Goal: Stay updated

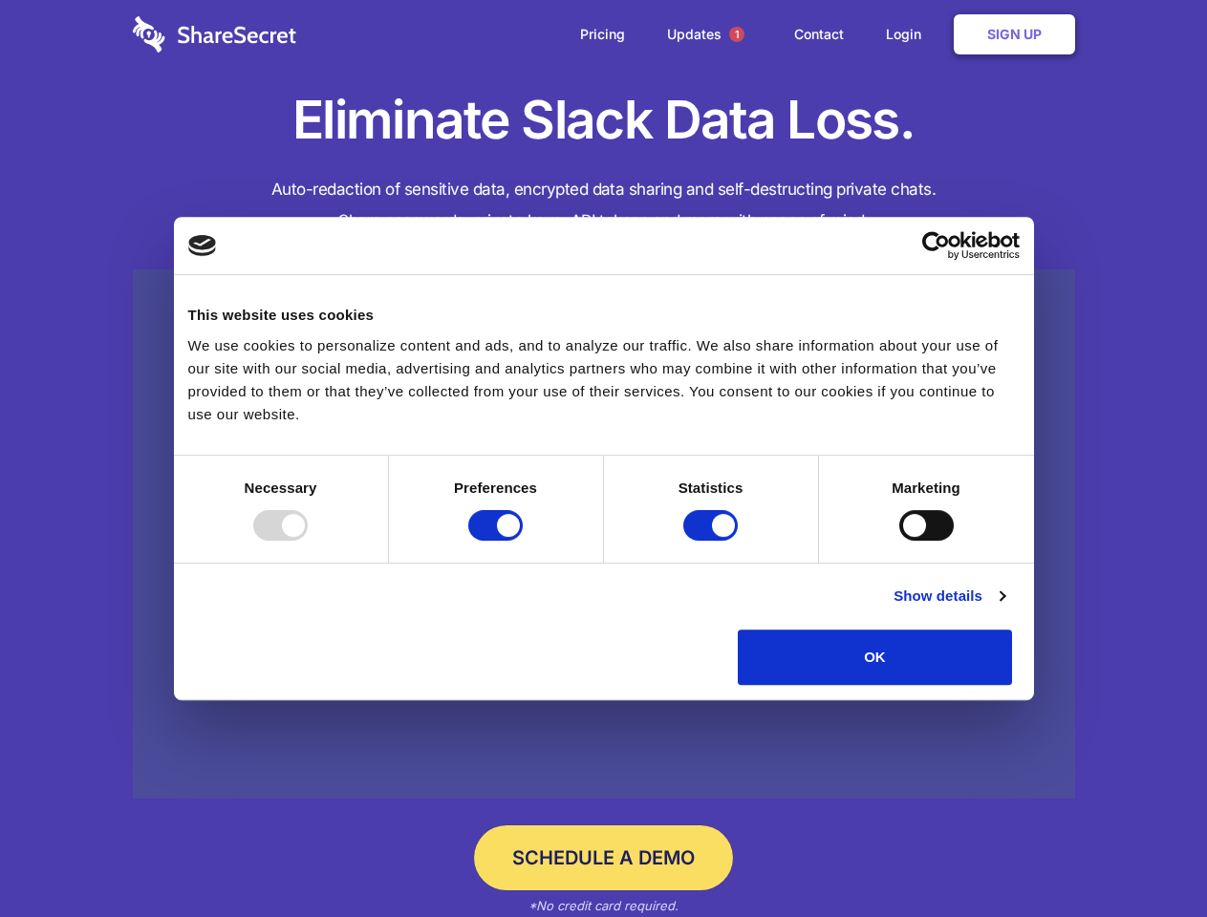
click at [308, 541] on div at bounding box center [280, 525] width 54 height 31
click at [523, 541] on input "Preferences" at bounding box center [495, 525] width 54 height 31
checkbox input "false"
click at [713, 541] on input "Statistics" at bounding box center [710, 525] width 54 height 31
checkbox input "false"
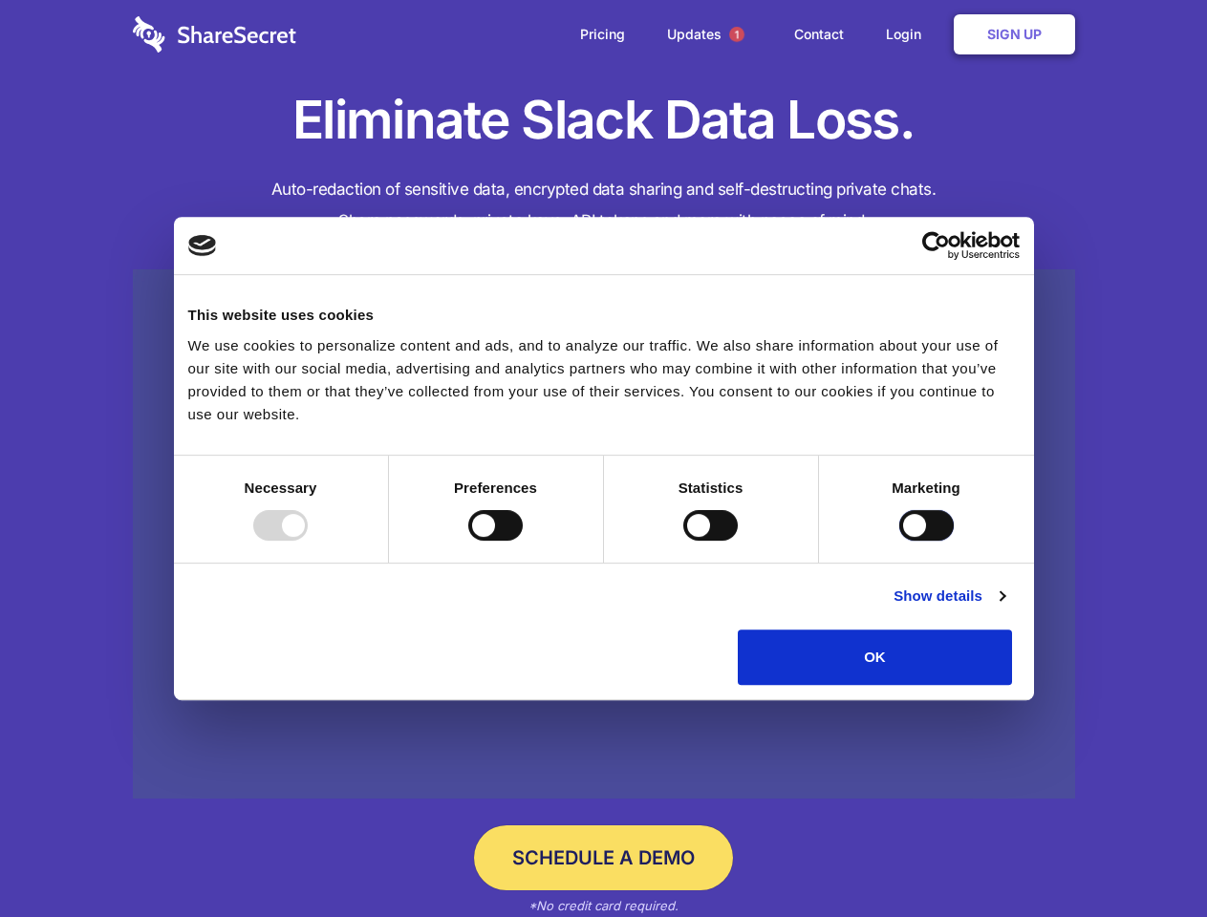
click at [899, 541] on input "Marketing" at bounding box center [926, 525] width 54 height 31
checkbox input "true"
click at [1004, 608] on link "Show details" at bounding box center [948, 596] width 111 height 23
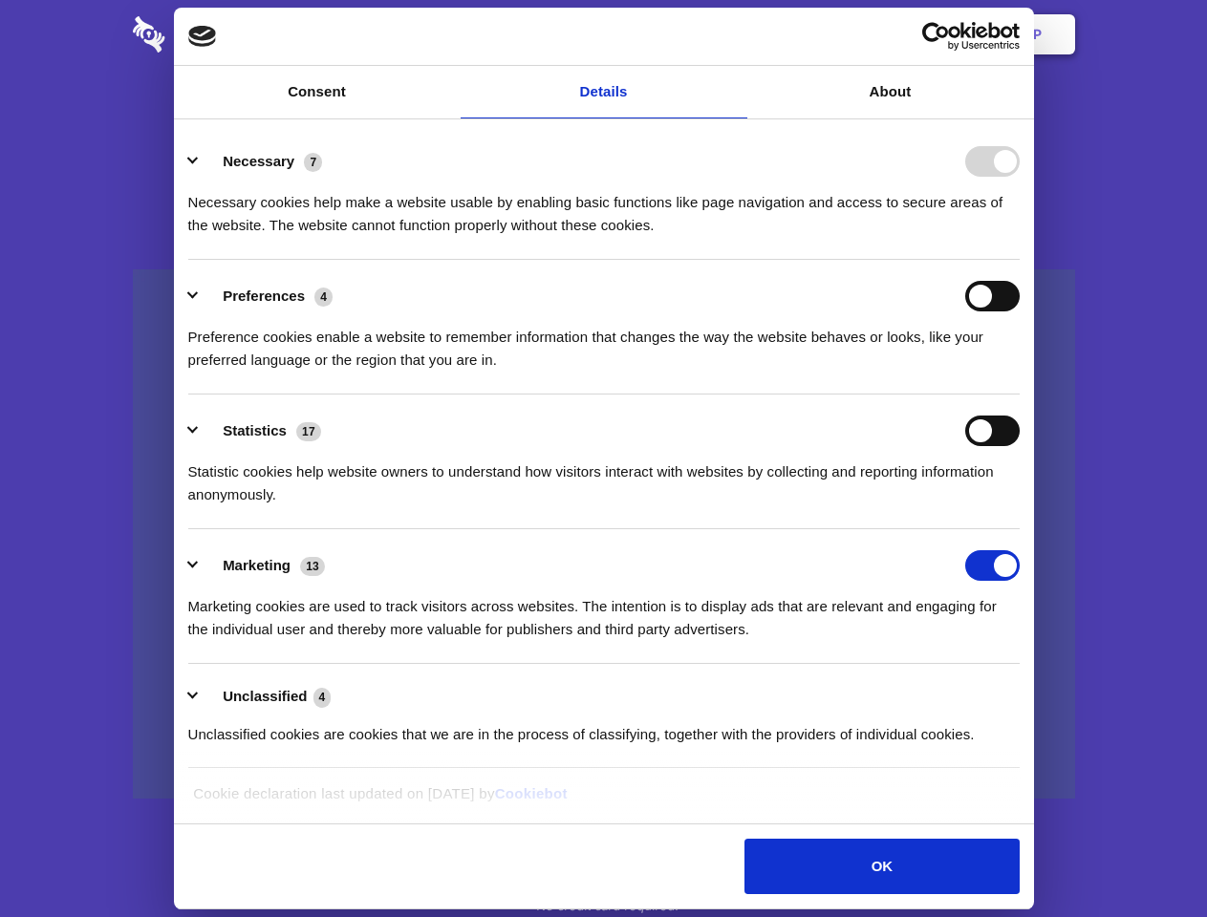
click at [1028, 692] on ul "Necessary 7 Necessary cookies help make a website usable by enabling basic func…" at bounding box center [604, 447] width 850 height 644
click at [736, 34] on span "1" at bounding box center [736, 34] width 15 height 15
